Goal: Book appointment/travel/reservation

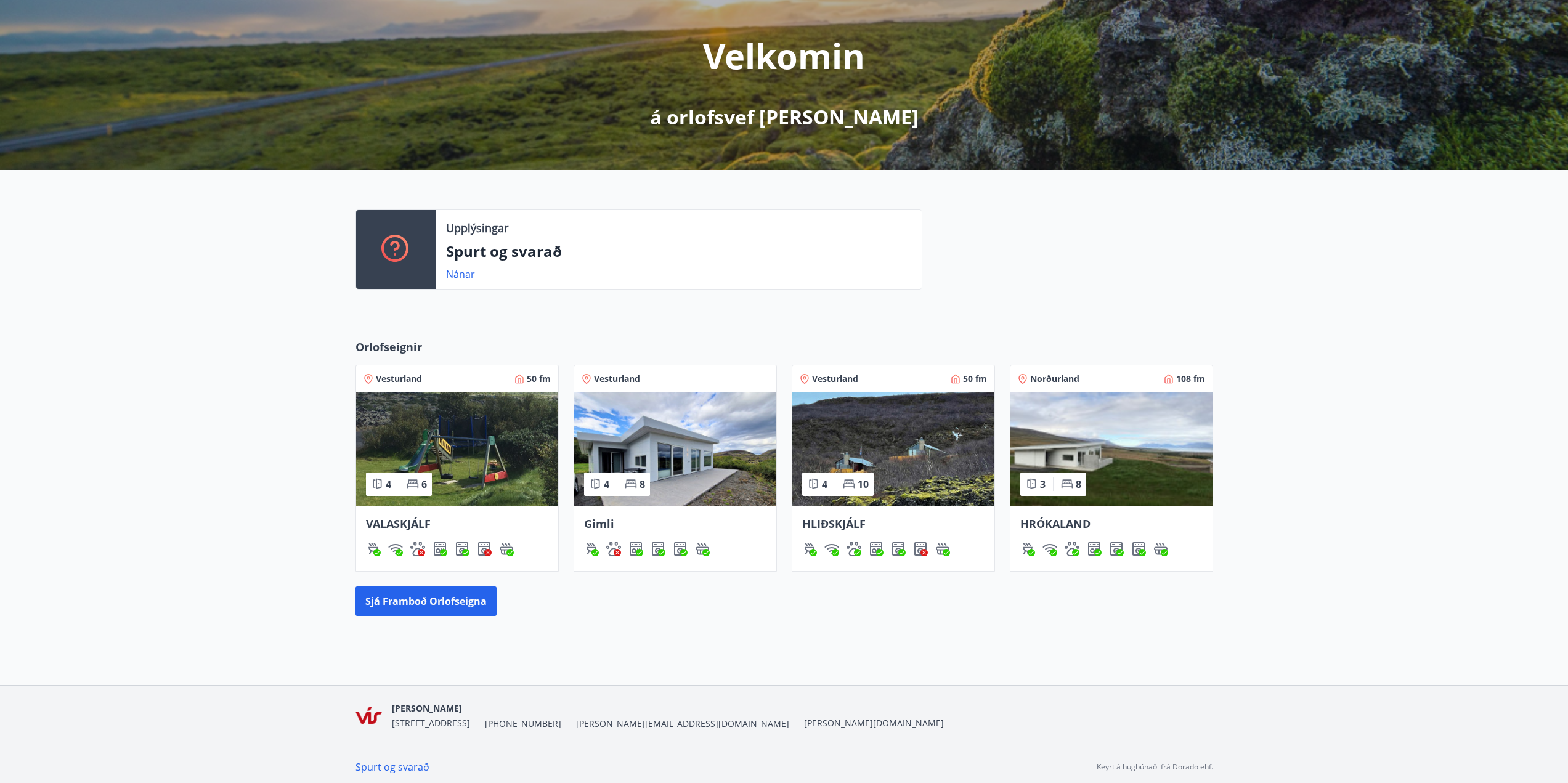
scroll to position [143, 0]
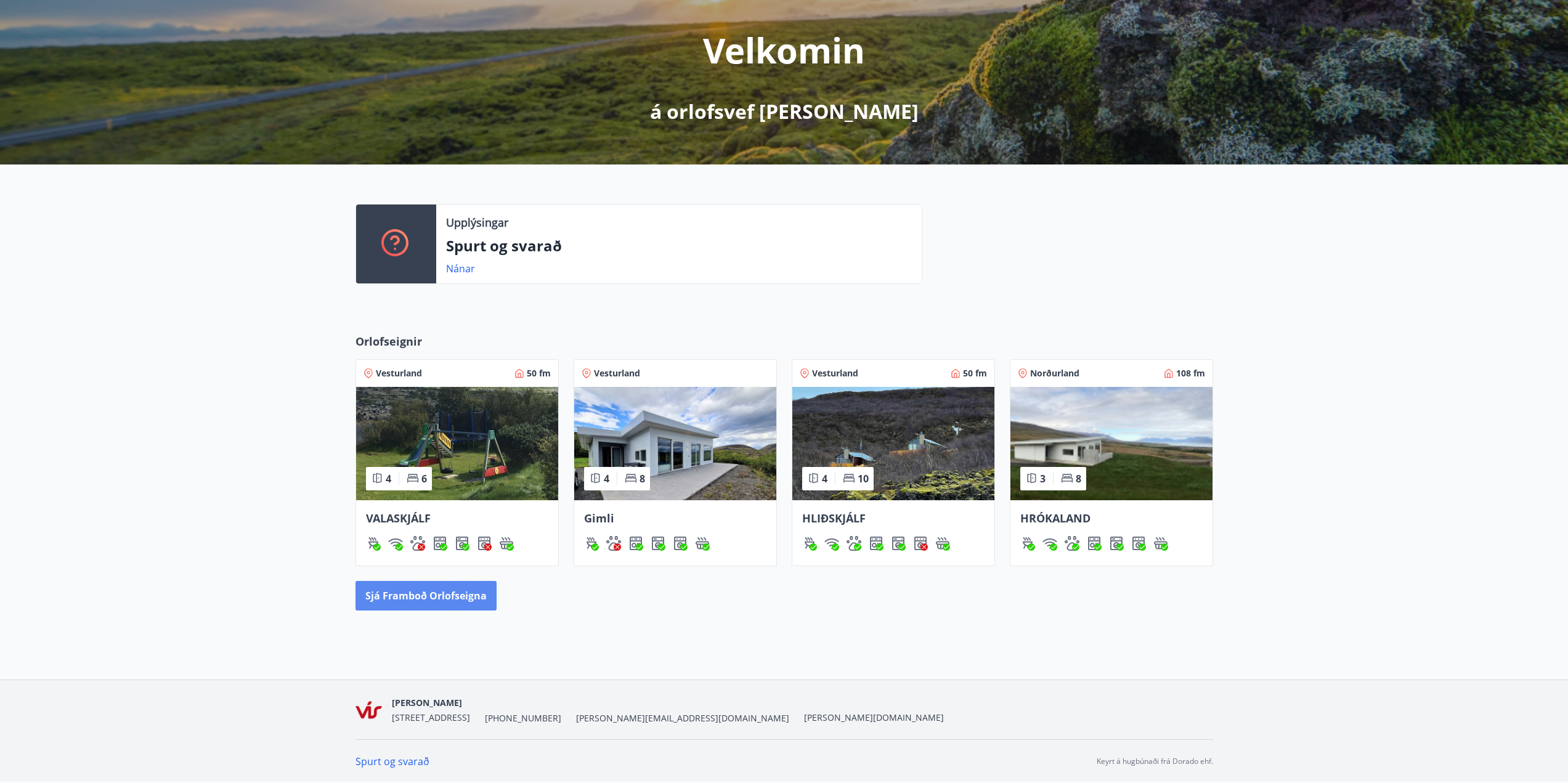
click at [452, 593] on button "Sjá framboð orlofseigna" at bounding box center [426, 595] width 141 height 30
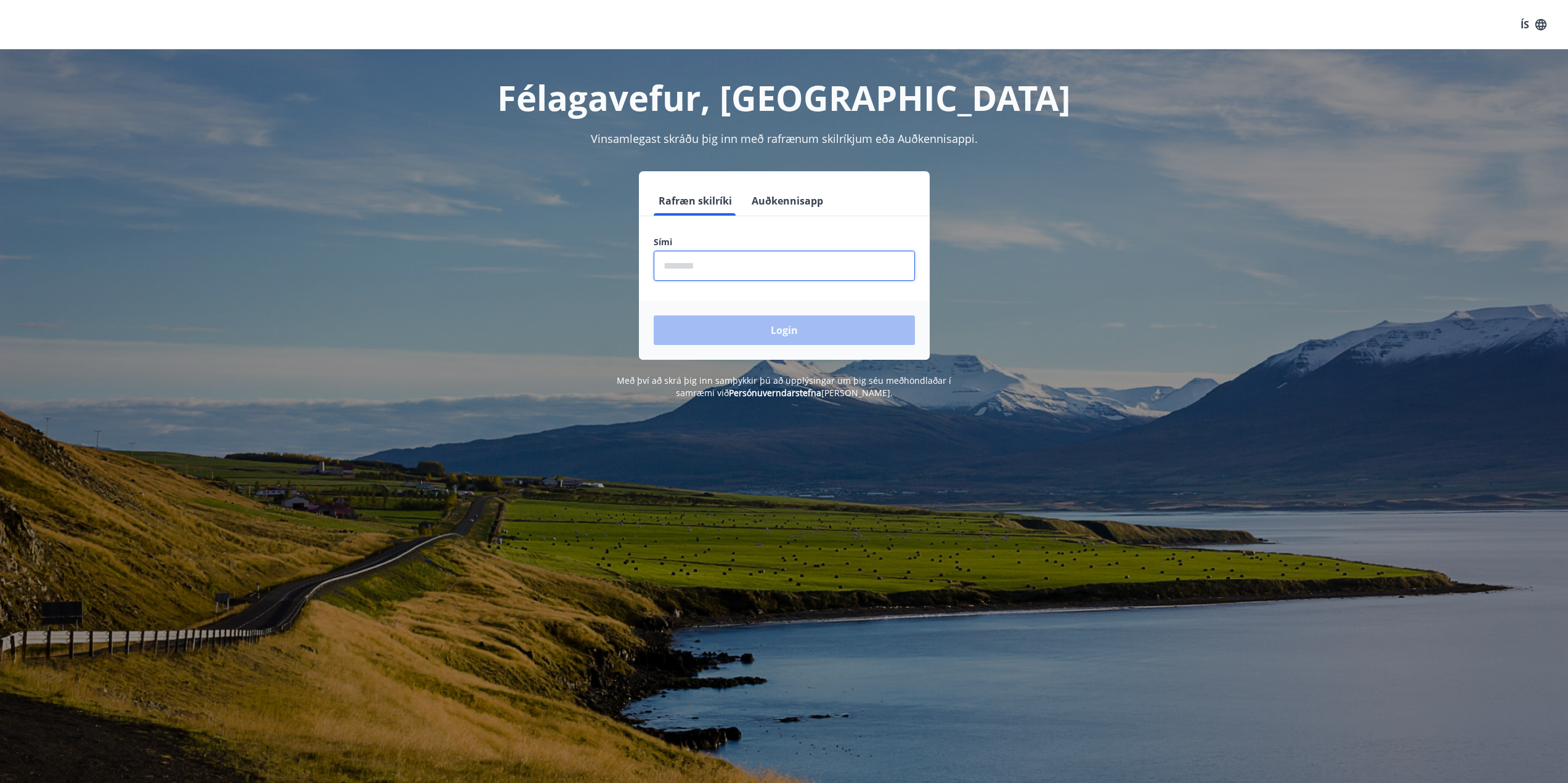
click at [733, 268] on input "phone" at bounding box center [784, 265] width 261 height 30
